Goal: Information Seeking & Learning: Learn about a topic

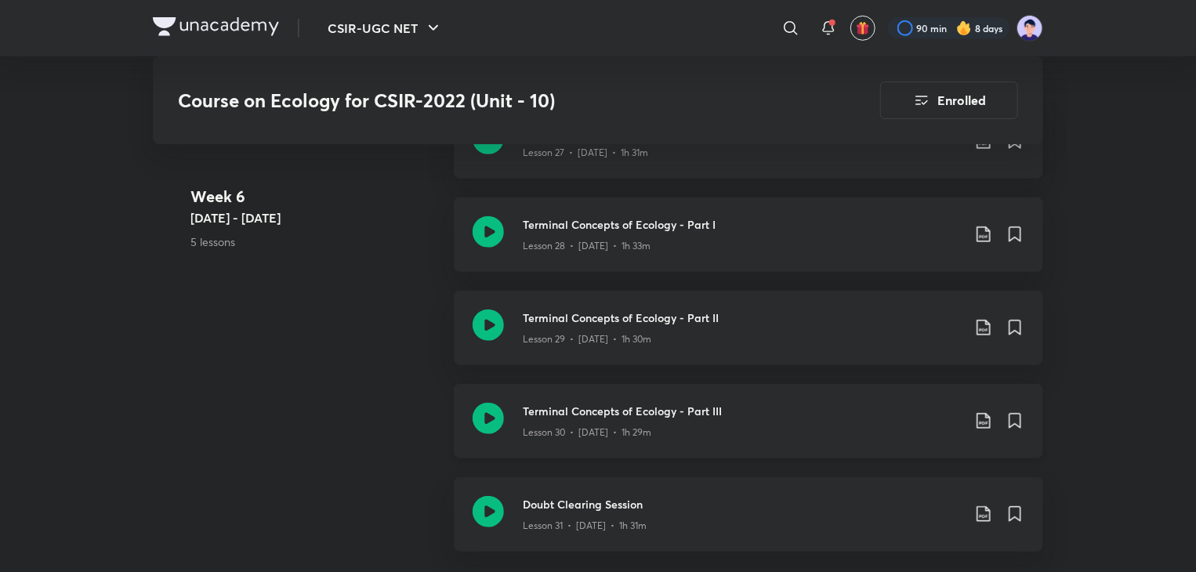
scroll to position [3513, 0]
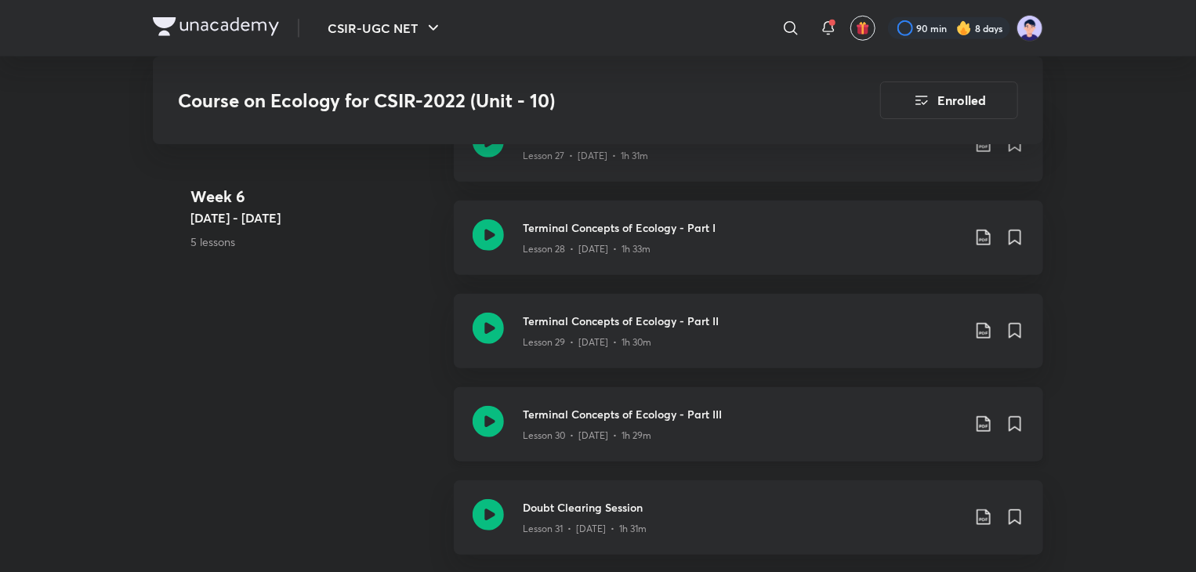
click at [577, 418] on h3 "Terminal Concepts of Ecology - Part III" at bounding box center [742, 414] width 439 height 16
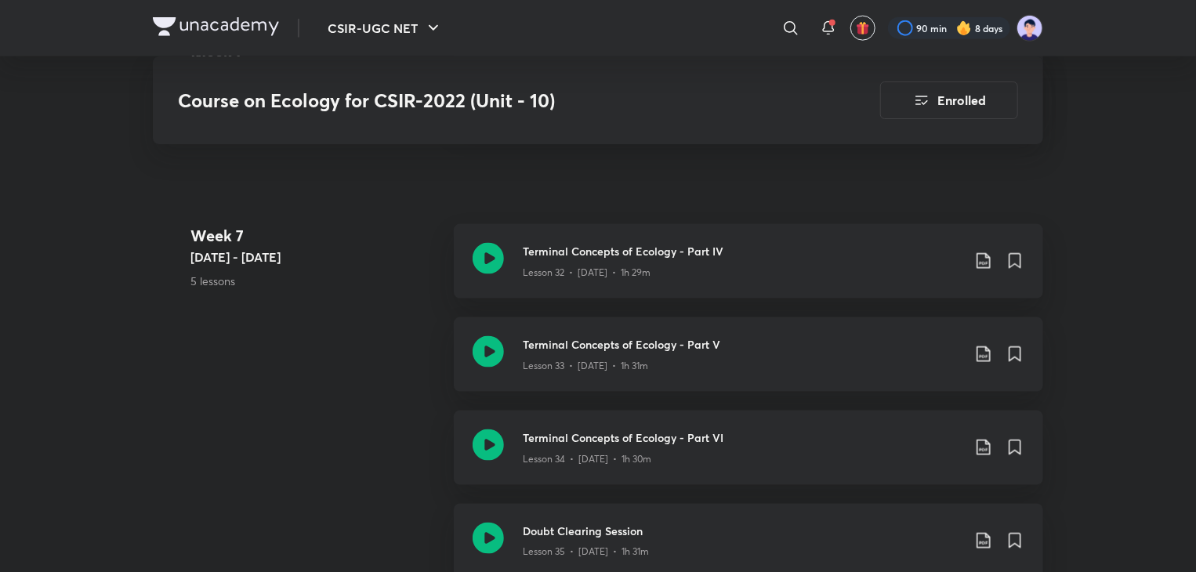
scroll to position [3949, 0]
click at [577, 252] on h3 "Terminal Concepts of Ecology - Part IV" at bounding box center [742, 249] width 439 height 16
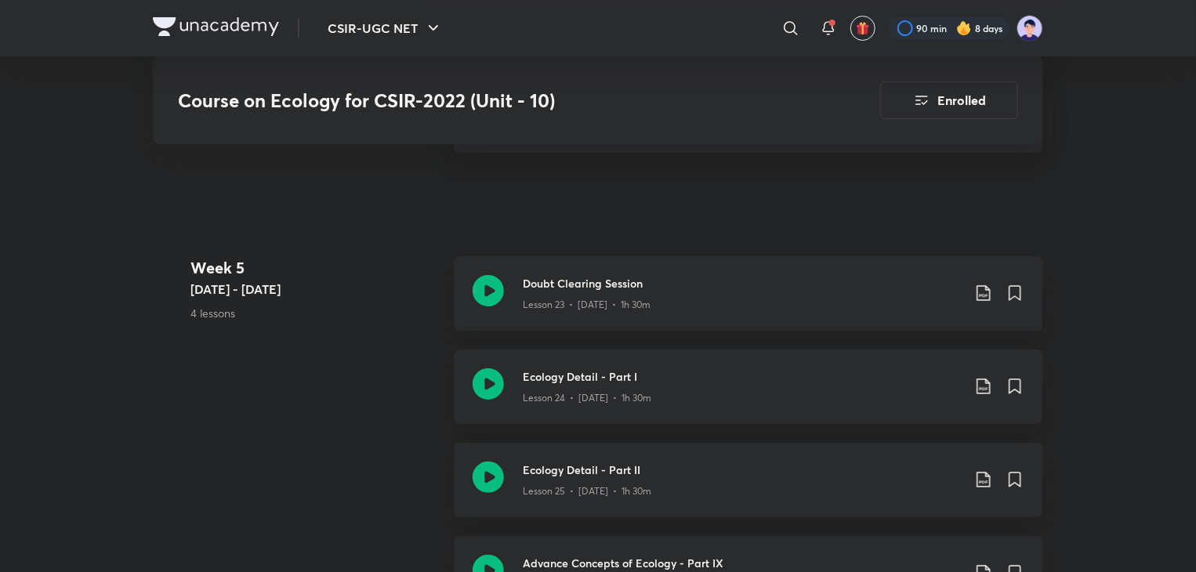
scroll to position [2910, 0]
click at [574, 365] on h3 "Ecology Detail - Part I" at bounding box center [742, 373] width 439 height 16
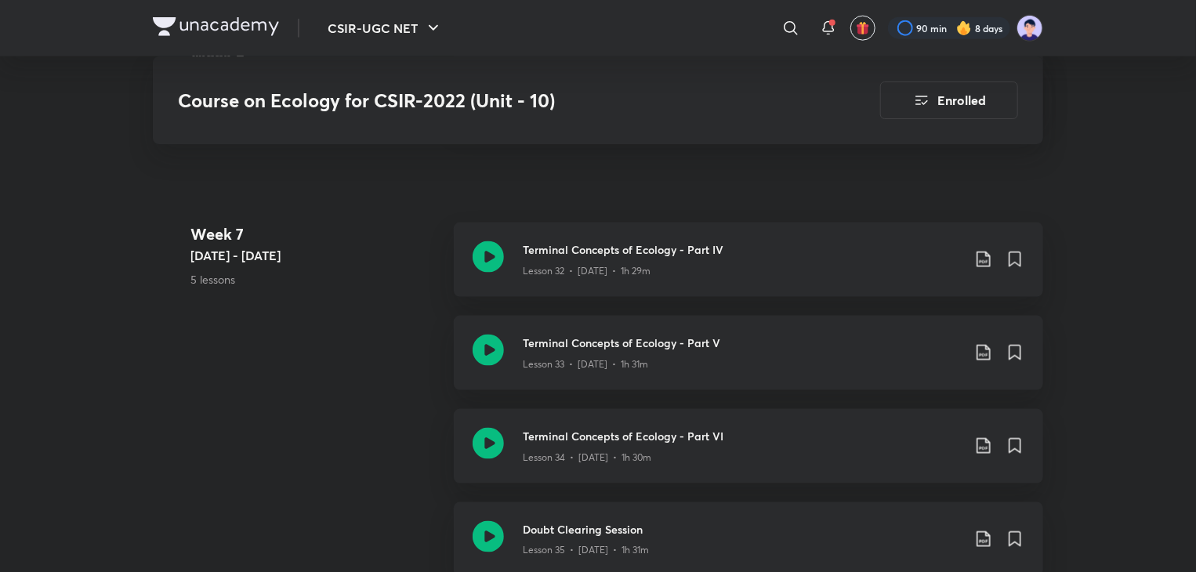
scroll to position [3513, 0]
